Goal: Task Accomplishment & Management: Manage account settings

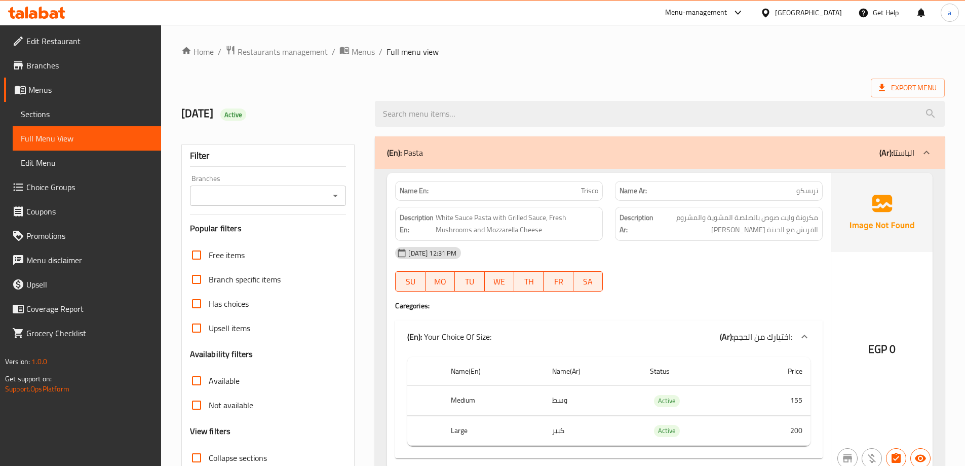
scroll to position [8058, 0]
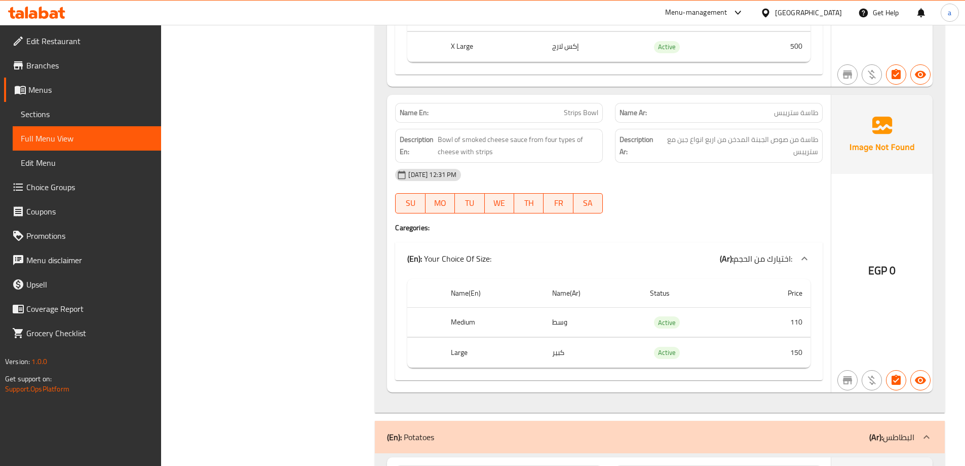
click at [29, 9] on icon at bounding box center [36, 13] width 57 height 12
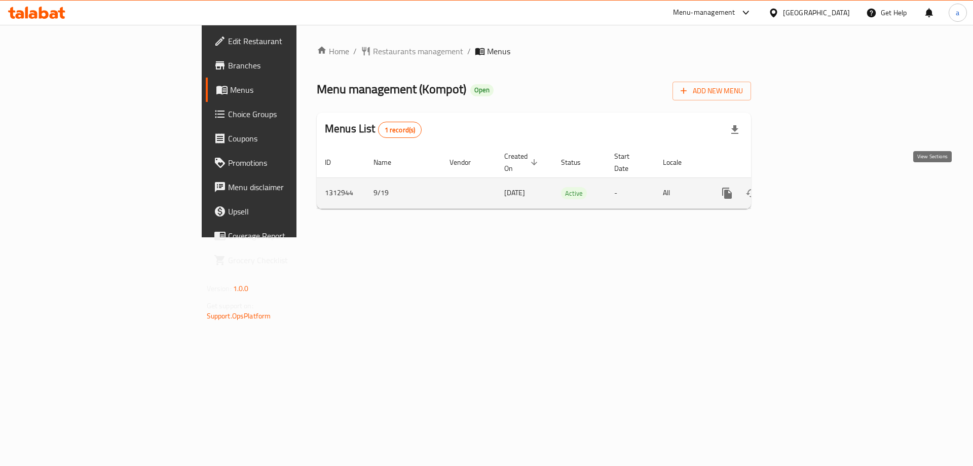
click at [806, 187] on icon "enhanced table" at bounding box center [800, 193] width 12 height 12
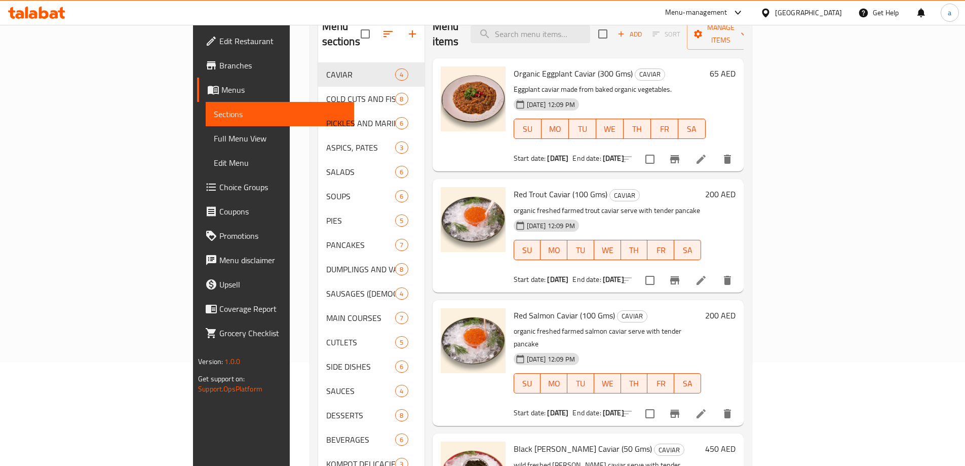
scroll to position [101, 0]
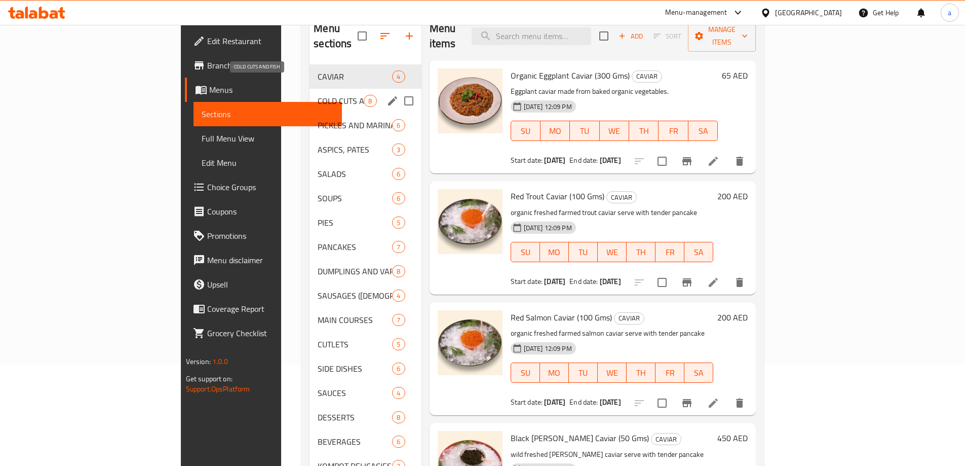
click at [318, 95] on span "COLD CUTS AND FISH" at bounding box center [341, 101] width 46 height 12
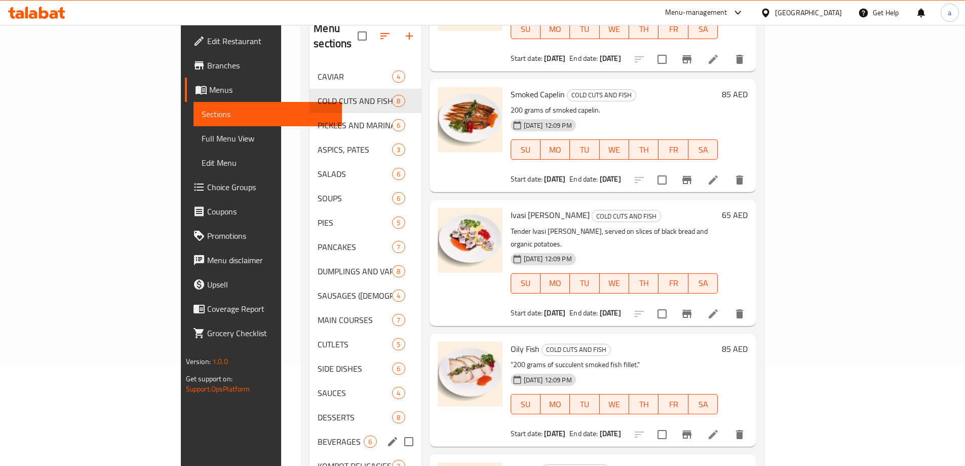
scroll to position [204, 0]
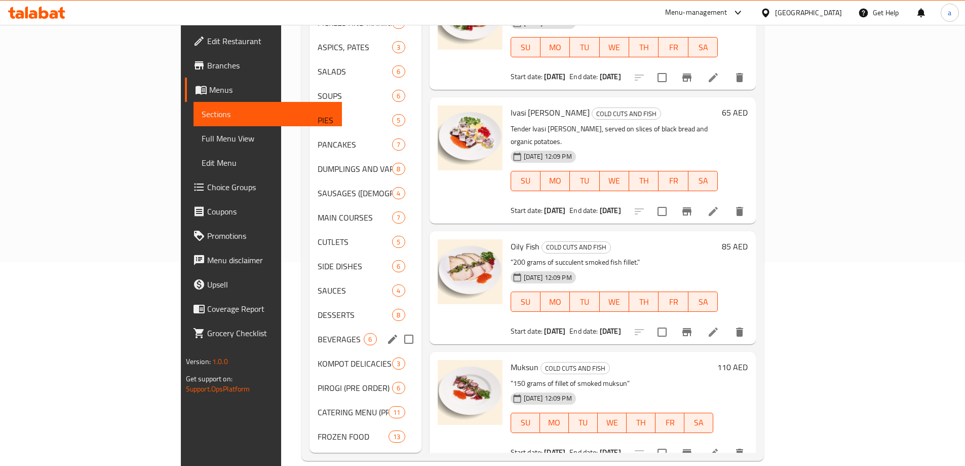
click at [310, 331] on div "BEVERAGES 6" at bounding box center [365, 339] width 111 height 24
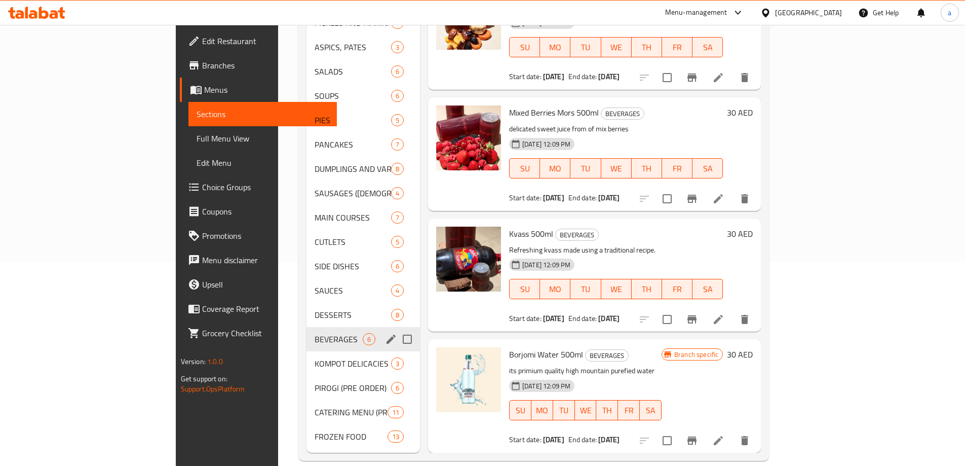
scroll to position [208, 0]
